Goal: Task Accomplishment & Management: Manage account settings

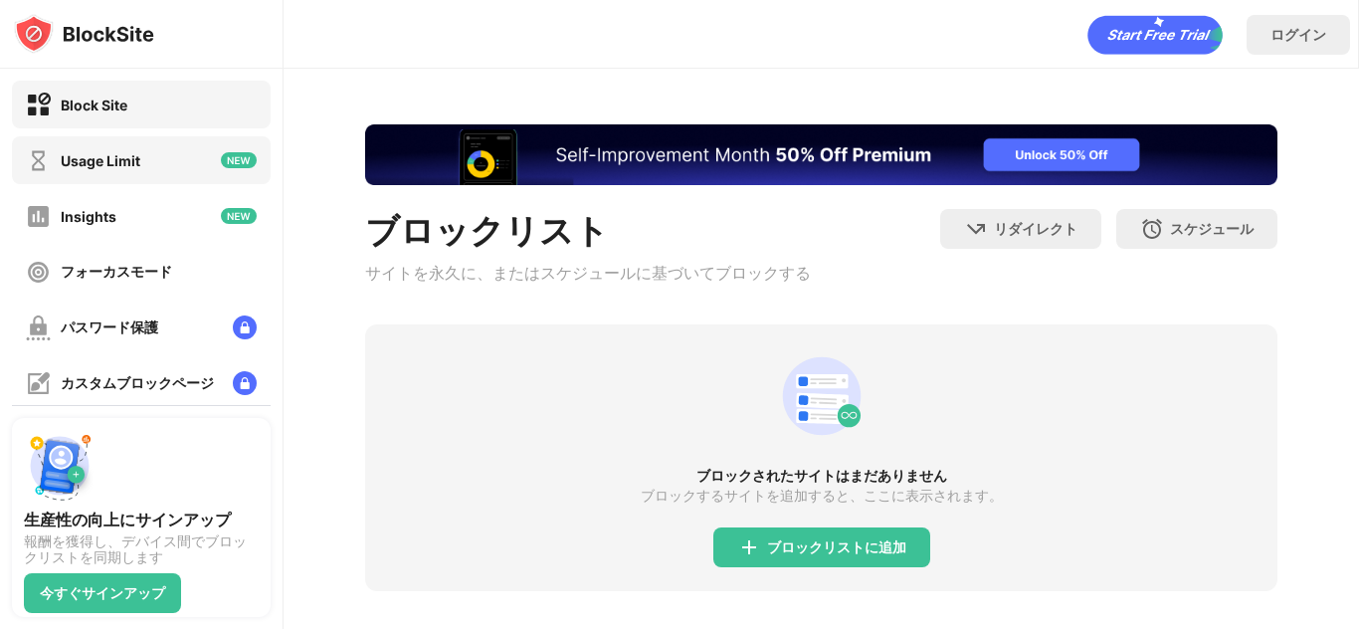
click at [63, 175] on div "Usage Limit" at bounding box center [141, 160] width 259 height 48
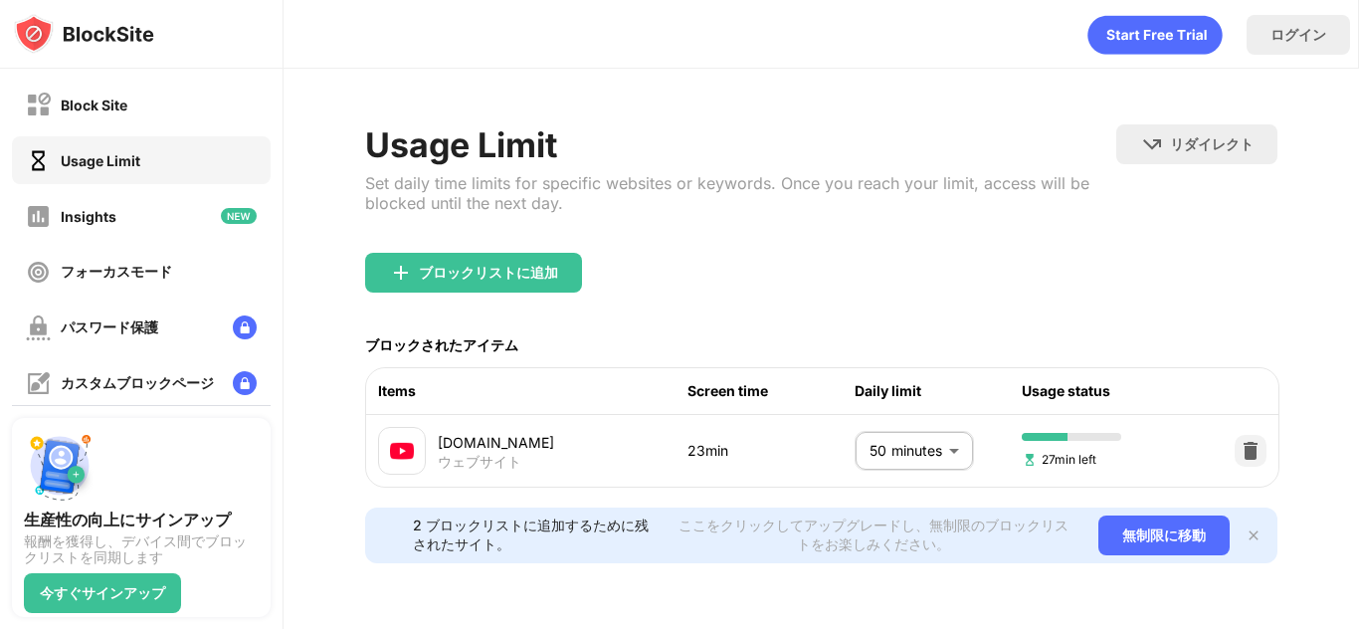
click at [1261, 464] on div at bounding box center [1250, 451] width 32 height 32
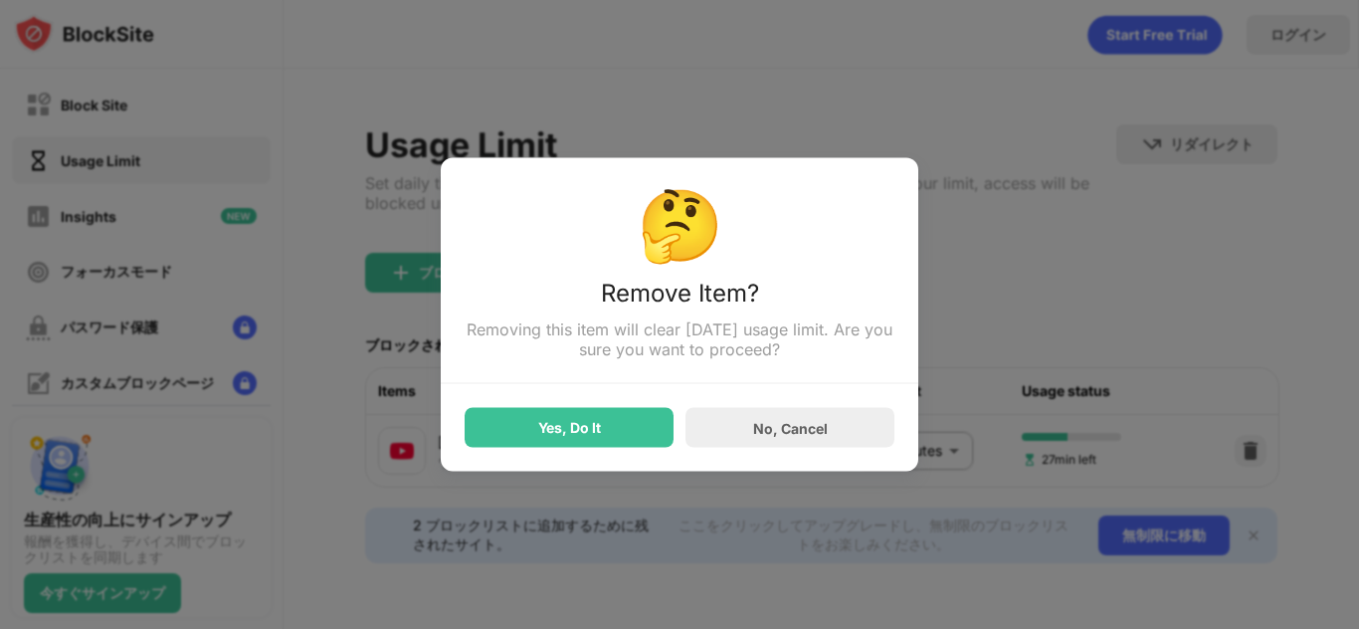
click at [633, 448] on div "🤔 Remove Item? Removing this item will clear [DATE] usage limit. Are you sure y…" at bounding box center [679, 314] width 477 height 313
drag, startPoint x: 631, startPoint y: 442, endPoint x: 924, endPoint y: 421, distance: 294.2
click at [924, 628] on div "🤔 Remove Item? Removing this item will clear [DATE] usage limit. Are you sure y…" at bounding box center [679, 629] width 1359 height 0
click at [821, 419] on div "No, Cancel" at bounding box center [790, 427] width 75 height 17
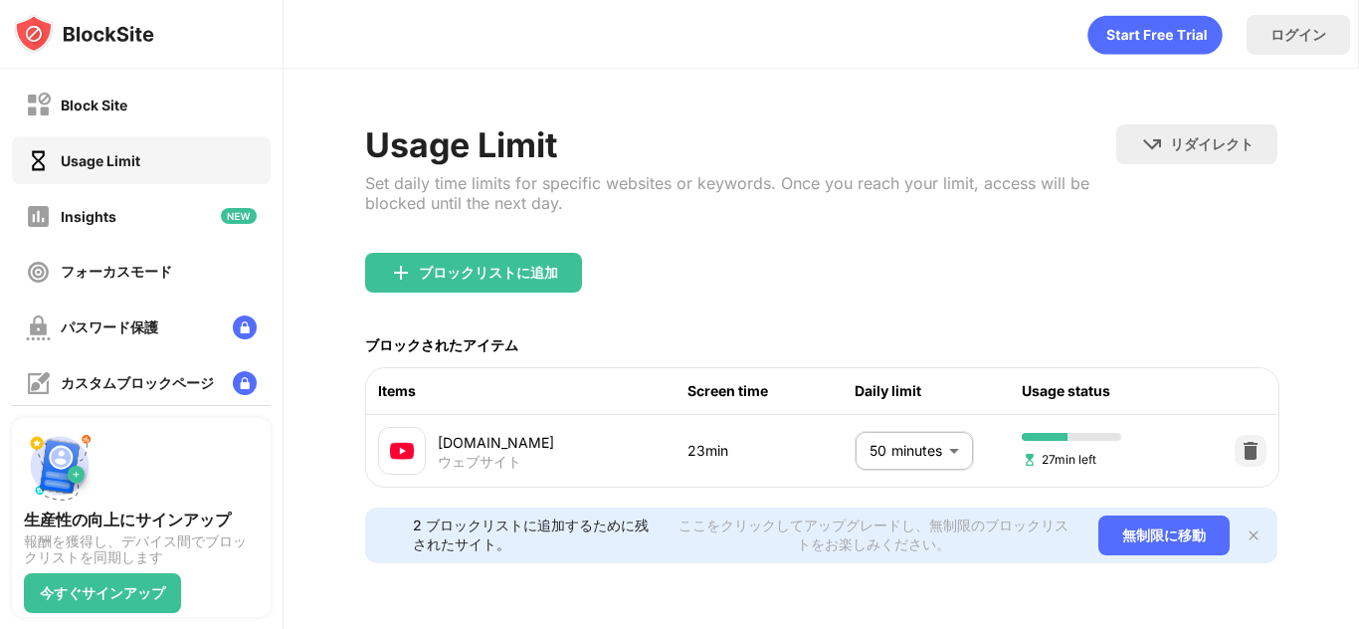
click at [900, 453] on body "Block Site Usage Limit Insights フォーカスモード パスワード保護 カスタムブロックページ 設定 情報 ブロッキング 他のデバイ…" at bounding box center [679, 314] width 1359 height 629
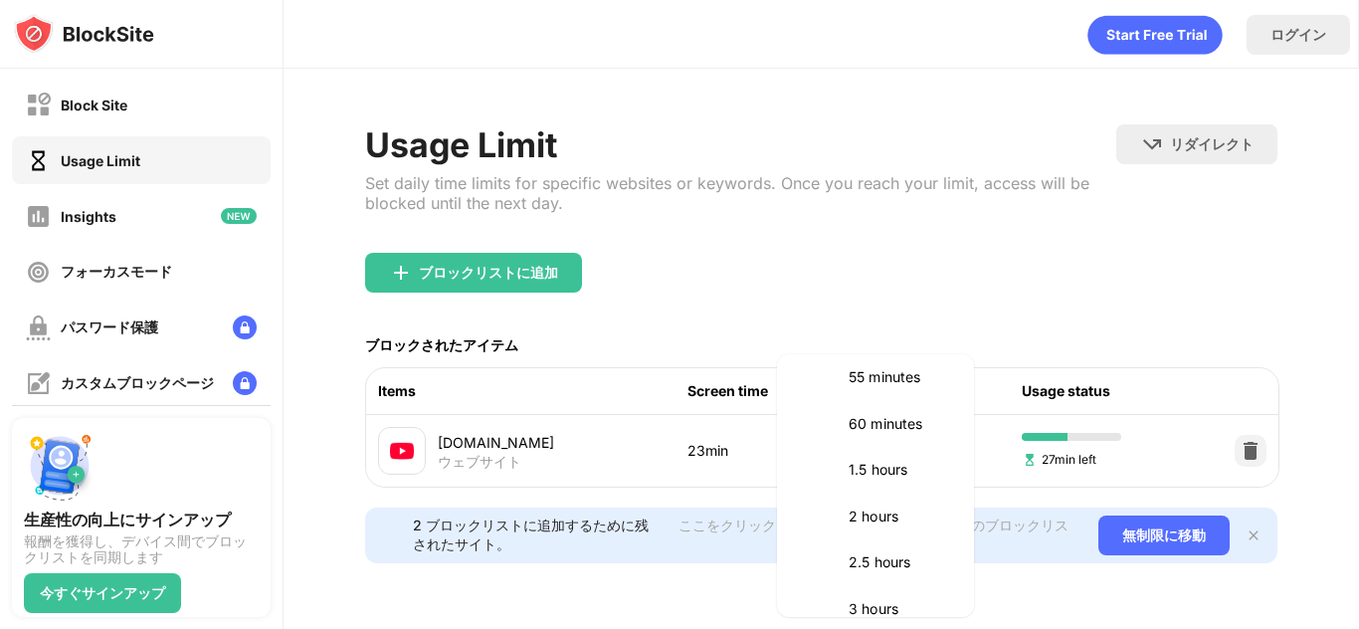
scroll to position [540, 0]
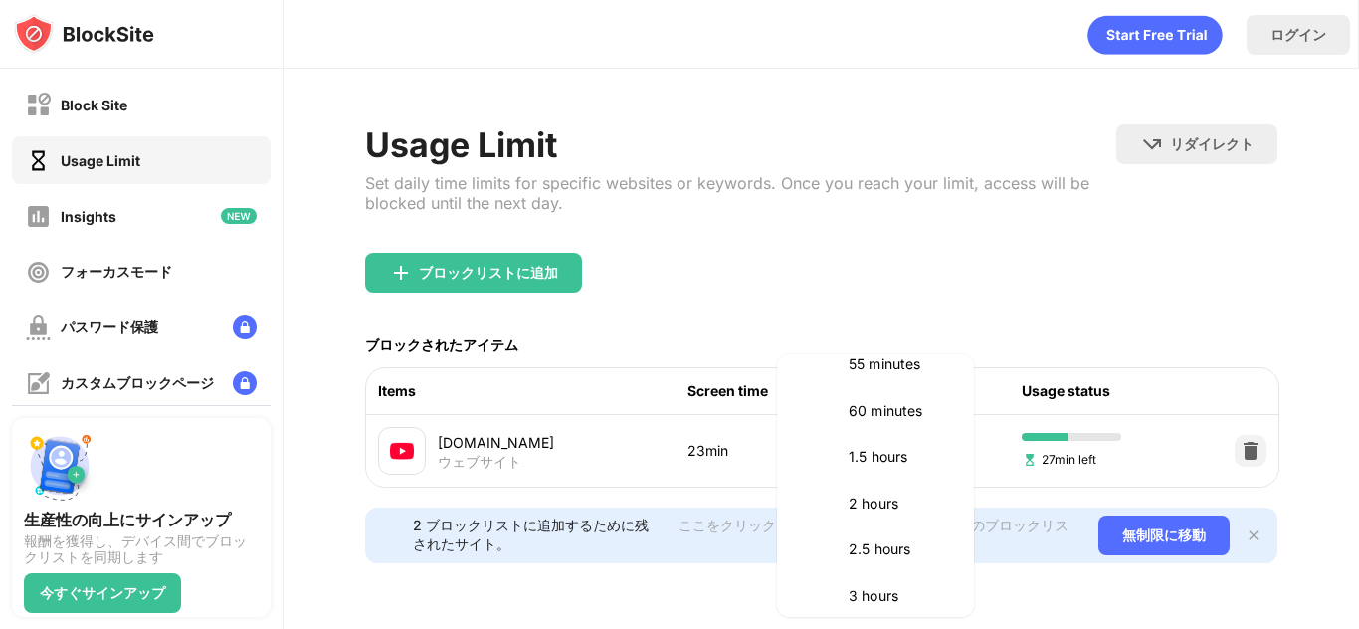
click at [861, 522] on li "2 hours" at bounding box center [875, 503] width 173 height 46
type input "***"
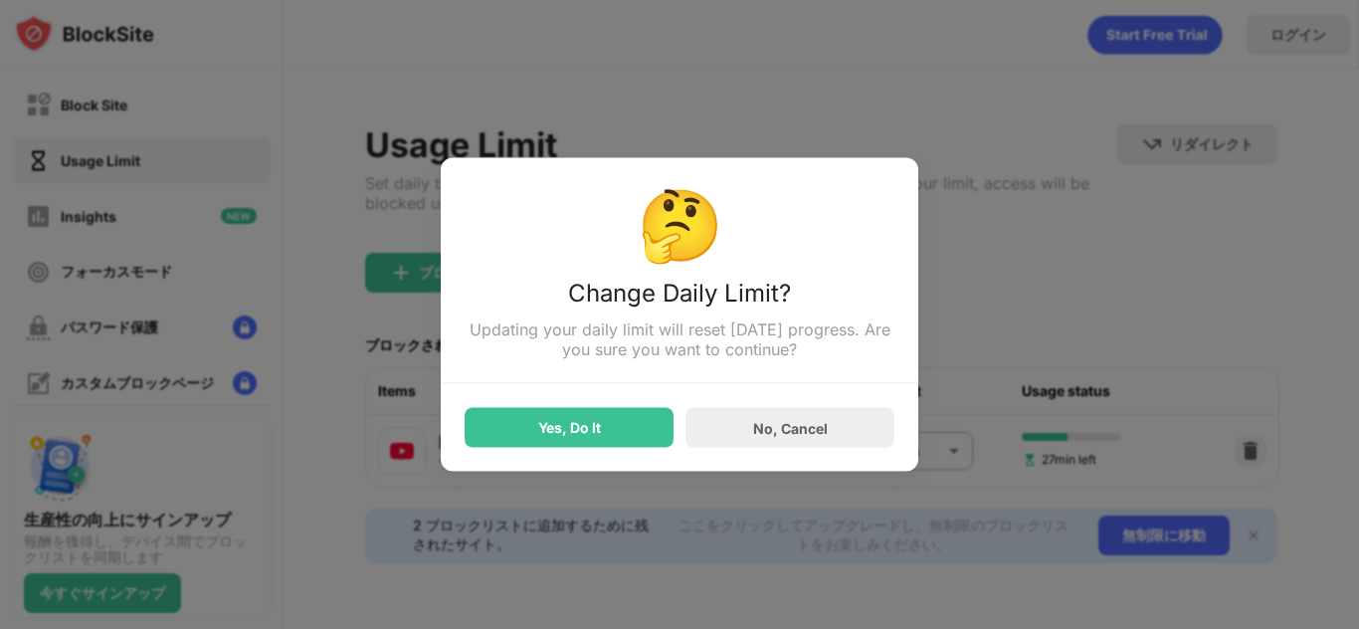
click at [573, 464] on div "🤔 Change Daily Limit? Updating your daily limit will reset [DATE] progress. Are…" at bounding box center [679, 314] width 477 height 313
click at [555, 420] on div "Yes, Do It" at bounding box center [569, 428] width 63 height 16
